Goal: Information Seeking & Learning: Learn about a topic

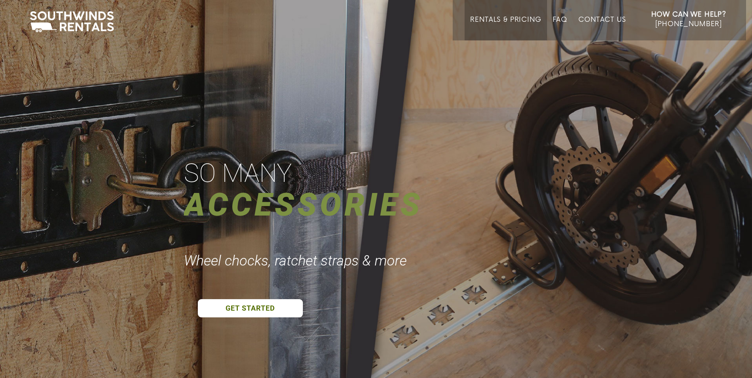
click at [503, 21] on link "Rentals & Pricing" at bounding box center [505, 28] width 71 height 25
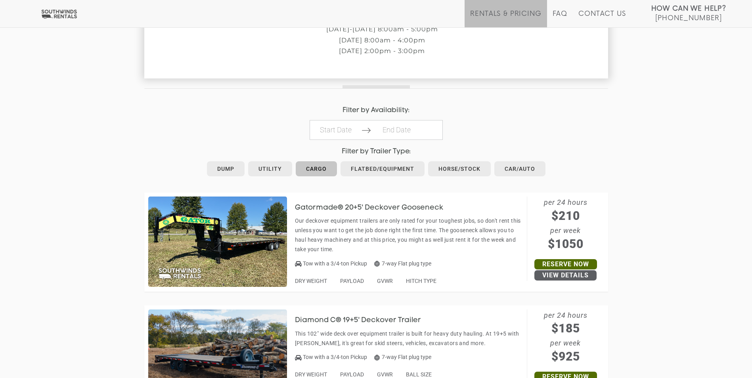
scroll to position [357, 0]
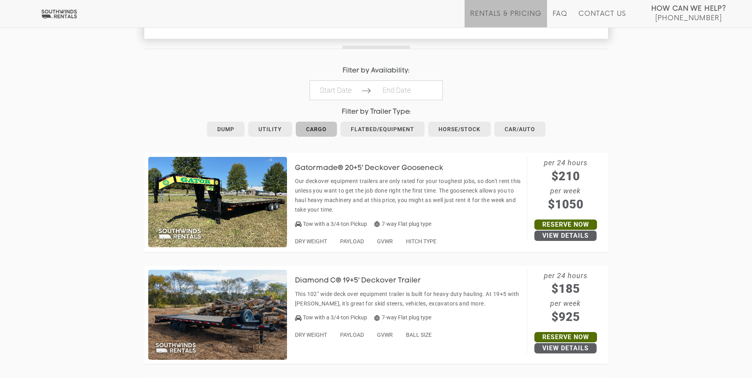
click at [317, 127] on link "Cargo" at bounding box center [316, 129] width 41 height 15
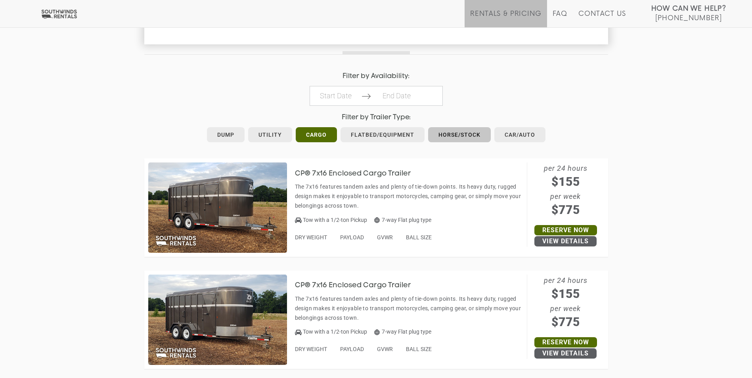
scroll to position [370, 0]
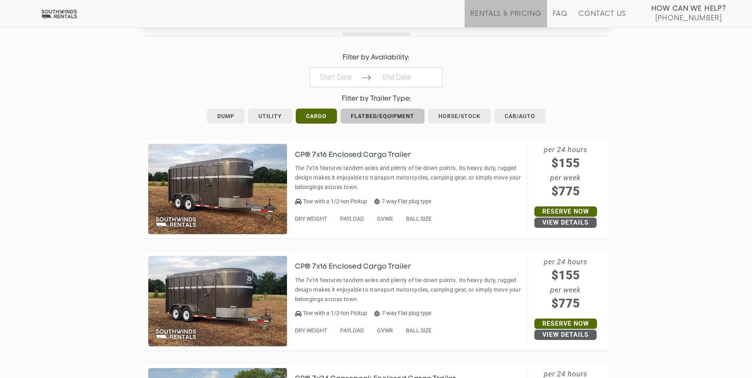
click at [391, 117] on link "Flatbed/Equipment" at bounding box center [382, 116] width 84 height 15
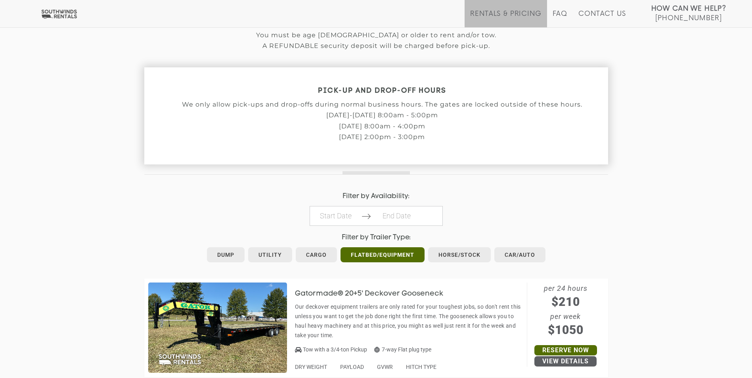
scroll to position [317, 0]
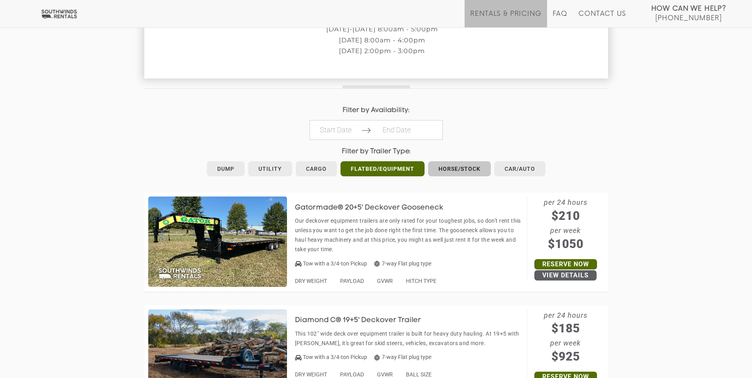
click at [459, 169] on link "Horse/Stock" at bounding box center [459, 168] width 63 height 15
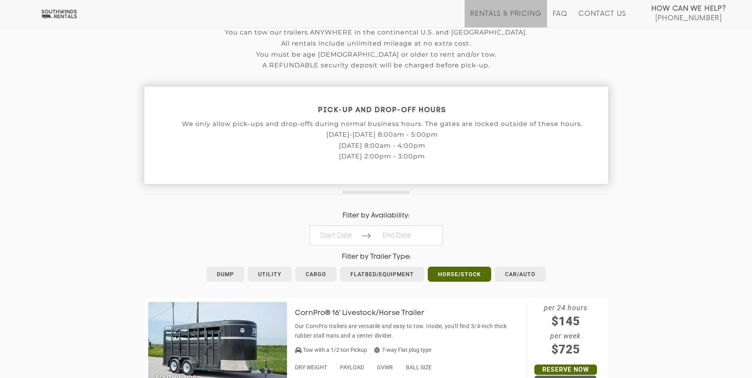
scroll to position [278, 0]
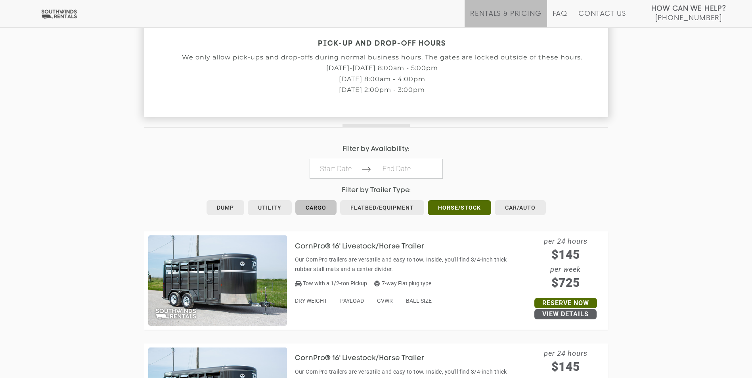
click at [316, 207] on link "Cargo" at bounding box center [315, 207] width 41 height 15
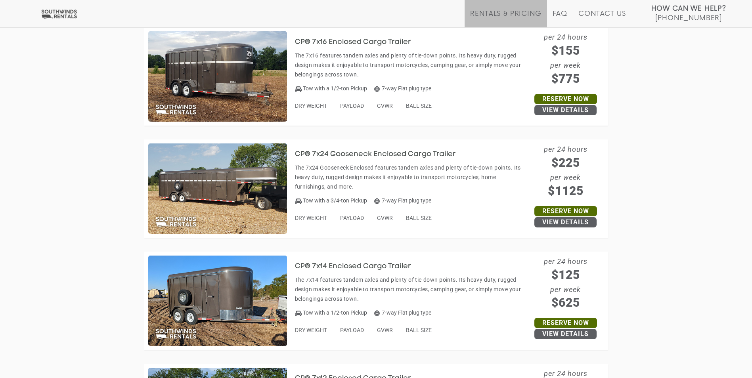
scroll to position [555, 0]
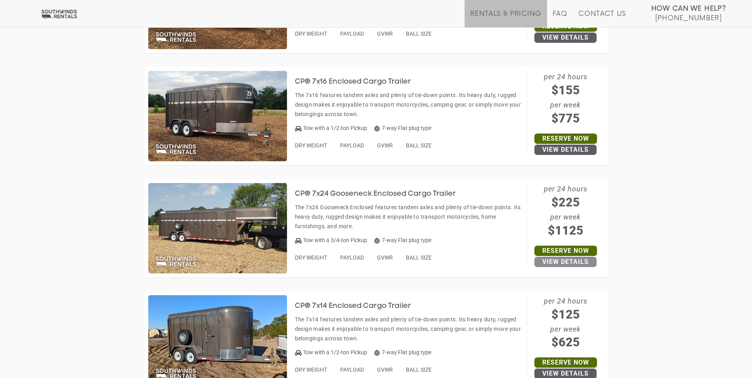
click at [575, 261] on link "View Details" at bounding box center [565, 262] width 62 height 10
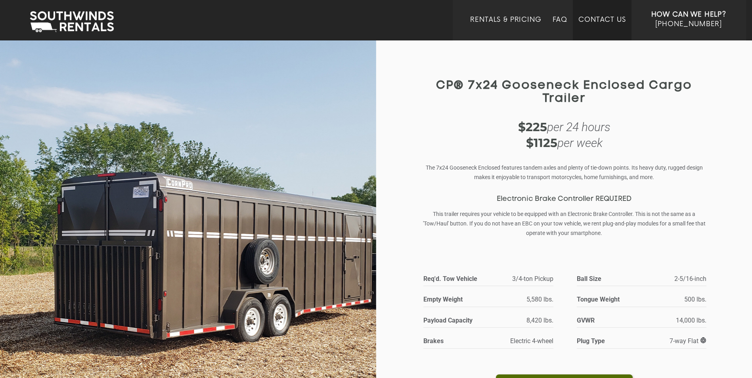
click at [601, 20] on link "Contact Us" at bounding box center [601, 28] width 47 height 25
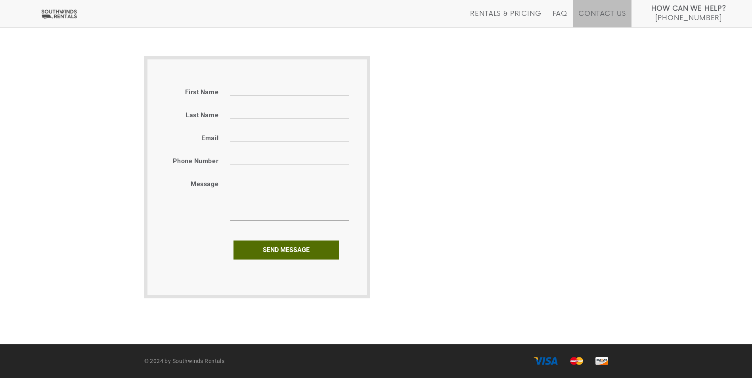
scroll to position [381, 0]
